Goal: Check status: Check status

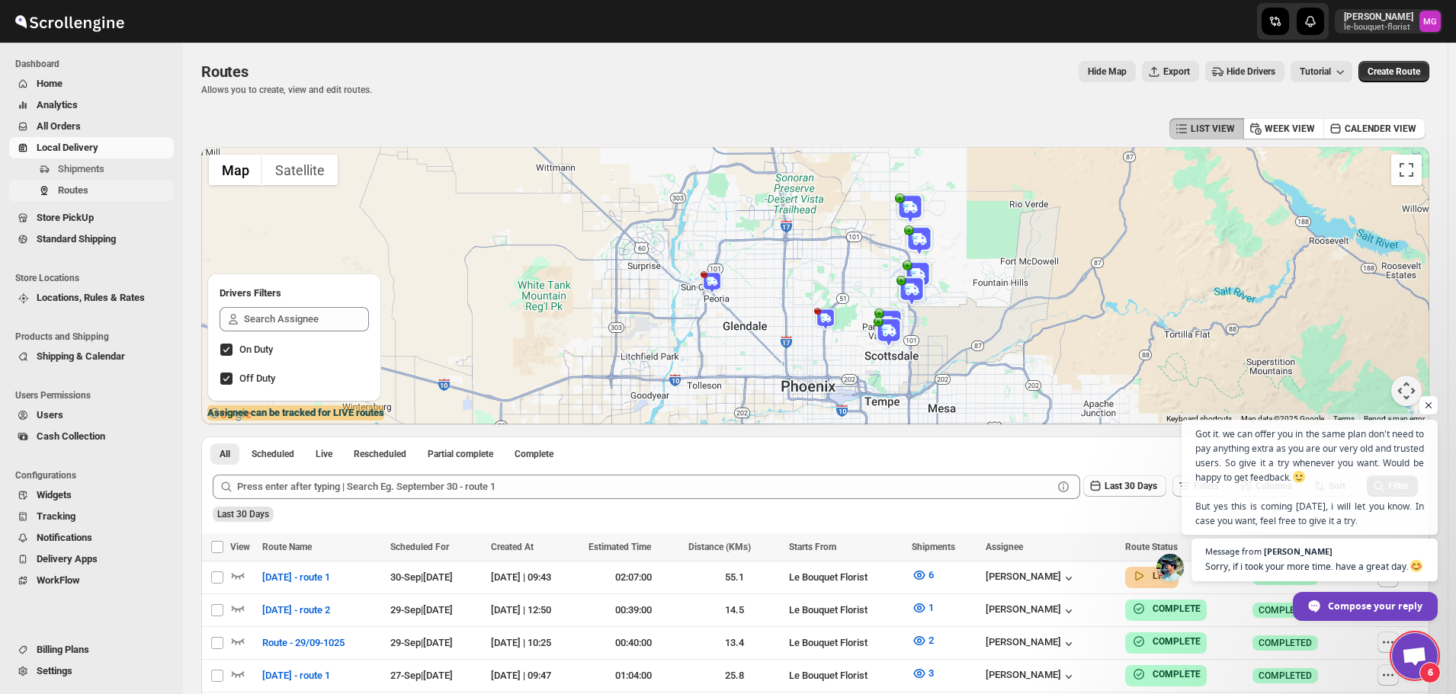
click at [80, 186] on span "Routes" at bounding box center [73, 189] width 30 height 11
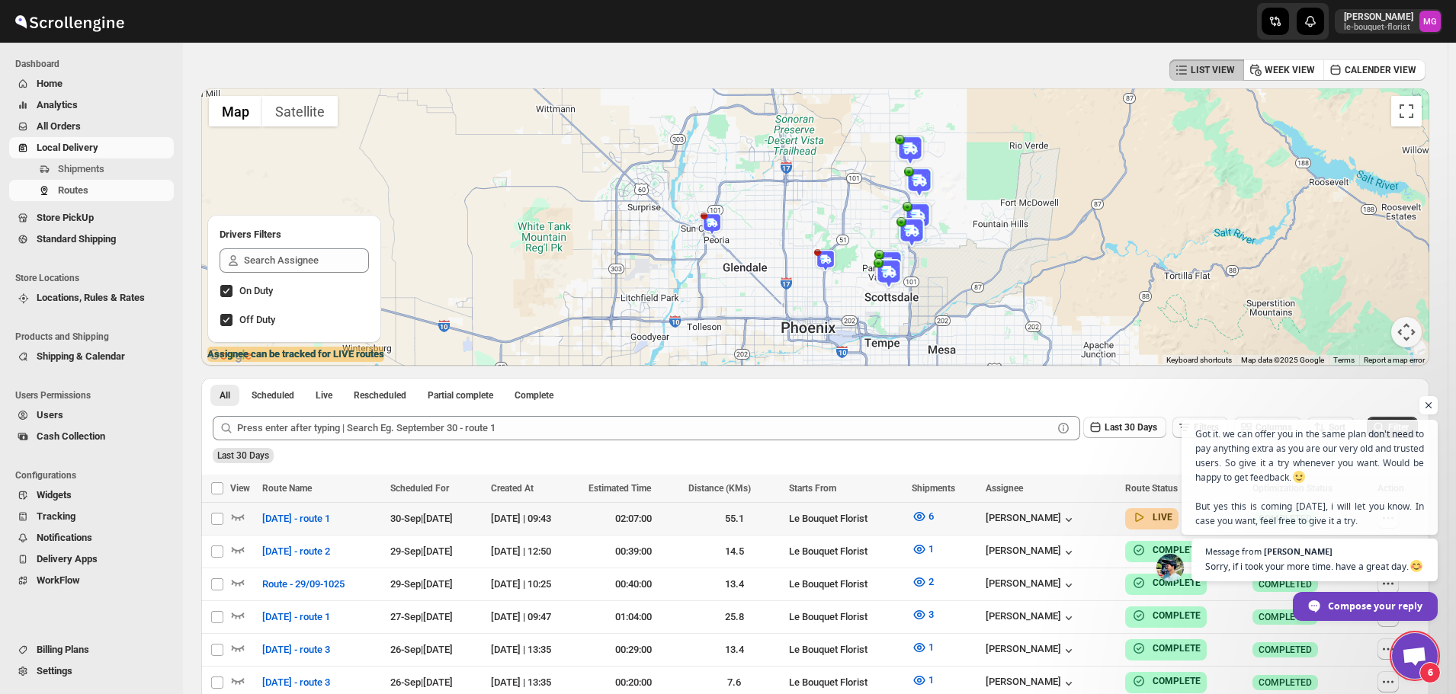
scroll to position [76, 0]
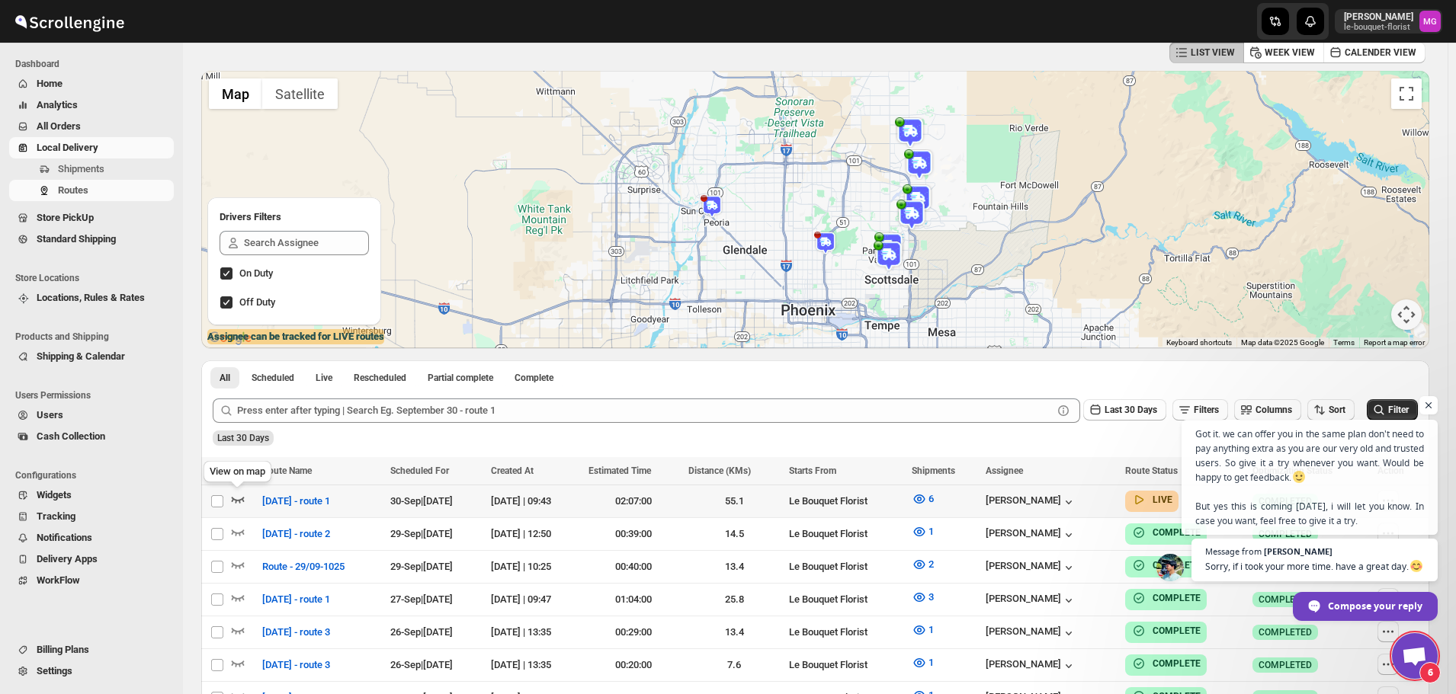
click at [234, 495] on icon "button" at bounding box center [237, 499] width 15 height 15
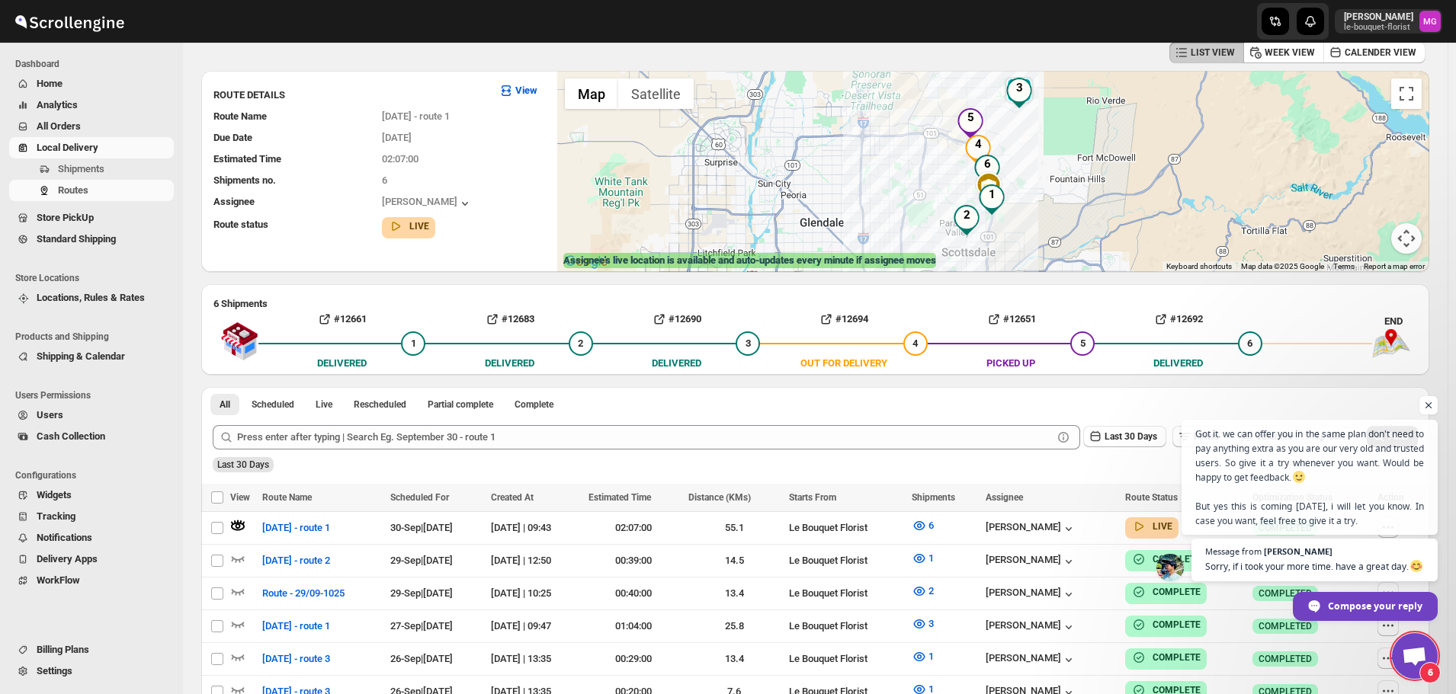
scroll to position [0, 0]
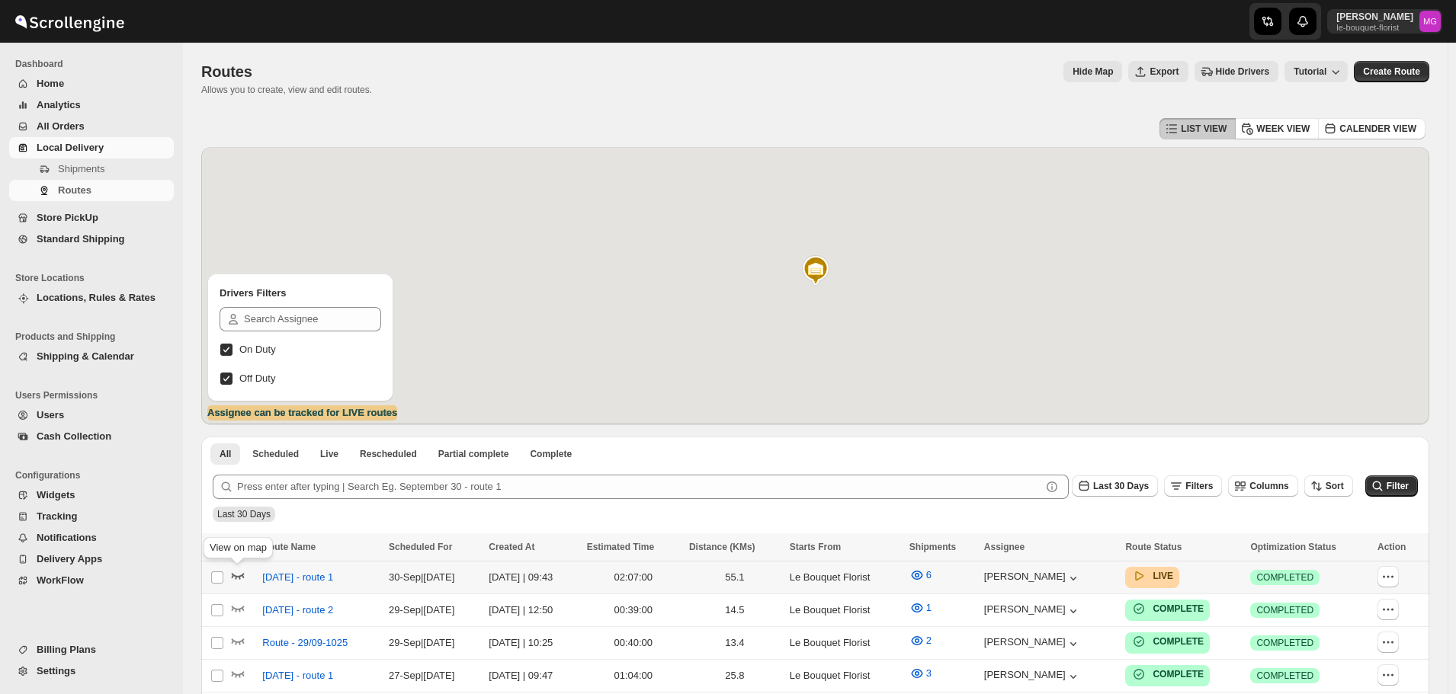
click at [236, 579] on icon "button" at bounding box center [238, 577] width 13 height 6
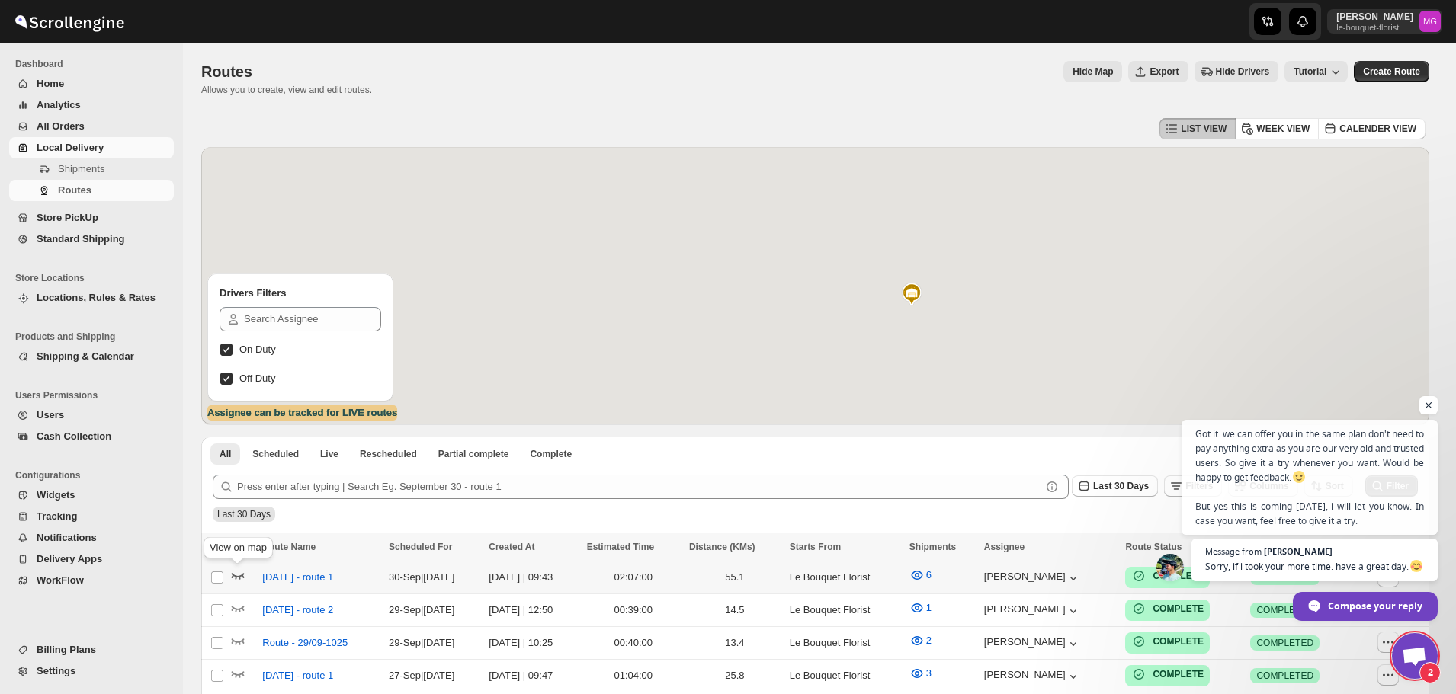
click at [233, 570] on icon "button" at bounding box center [237, 575] width 15 height 15
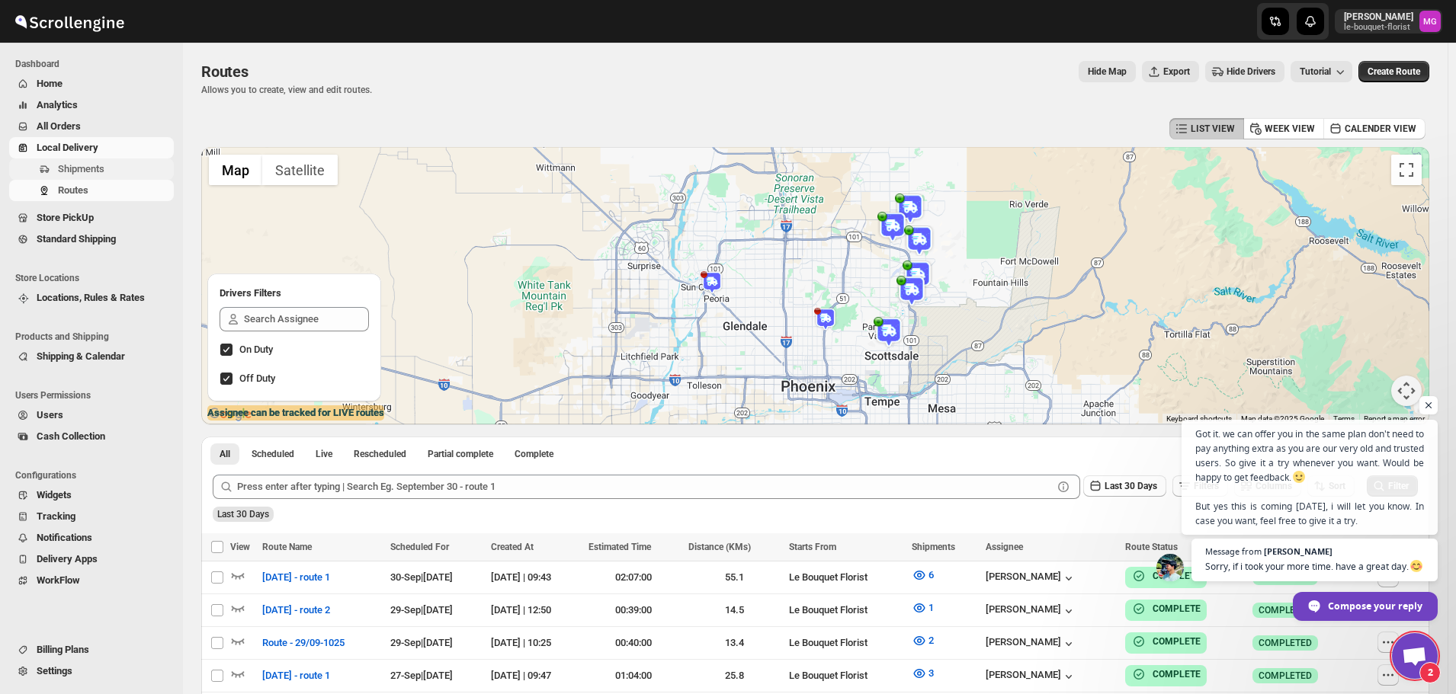
click at [134, 171] on span "Shipments" at bounding box center [114, 169] width 113 height 15
